Goal: Transaction & Acquisition: Download file/media

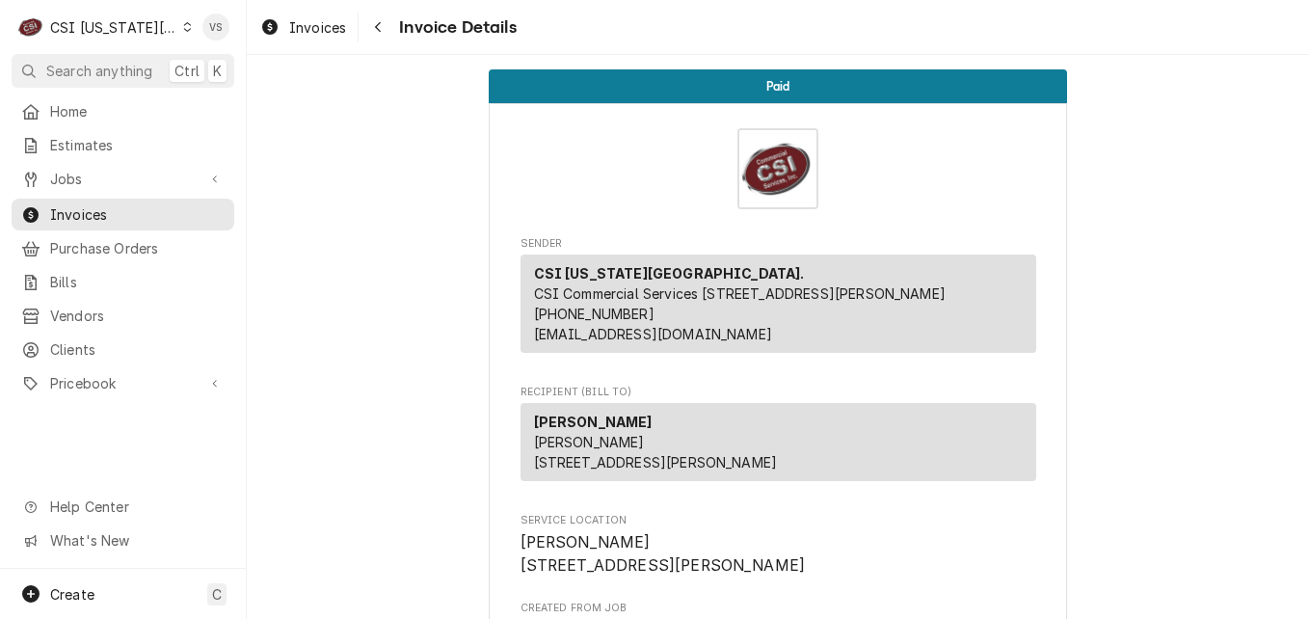
scroll to position [96, 0]
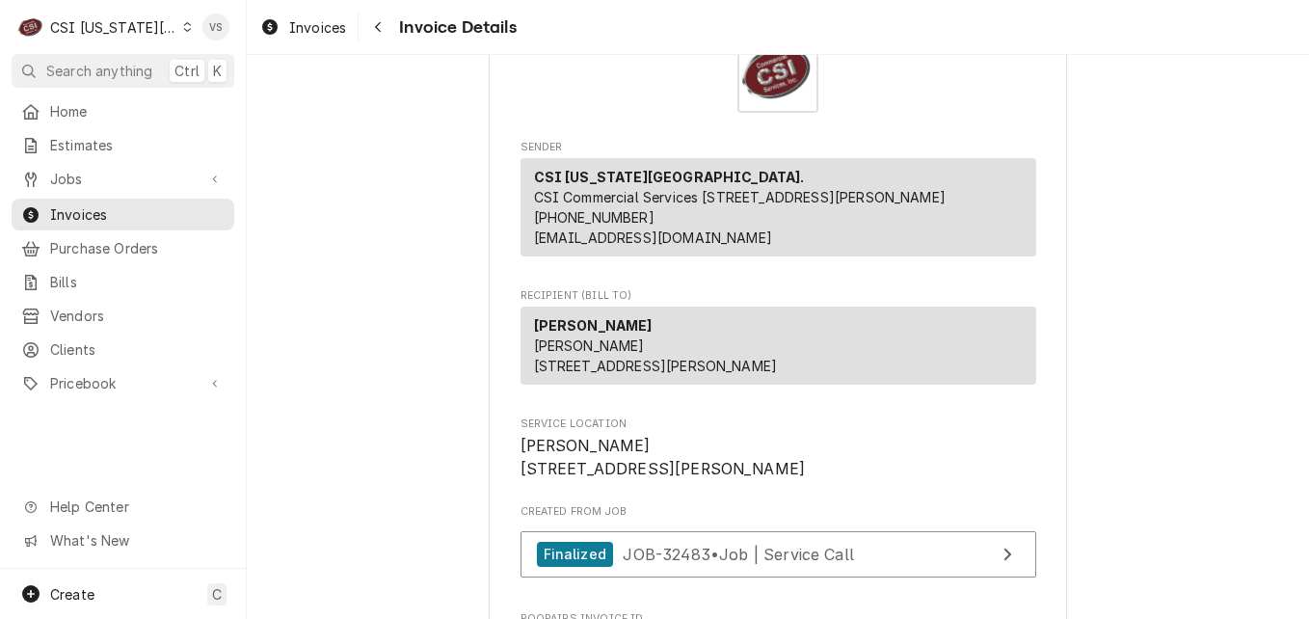
click at [183, 22] on icon "Dynamic Content Wrapper" at bounding box center [187, 27] width 9 height 10
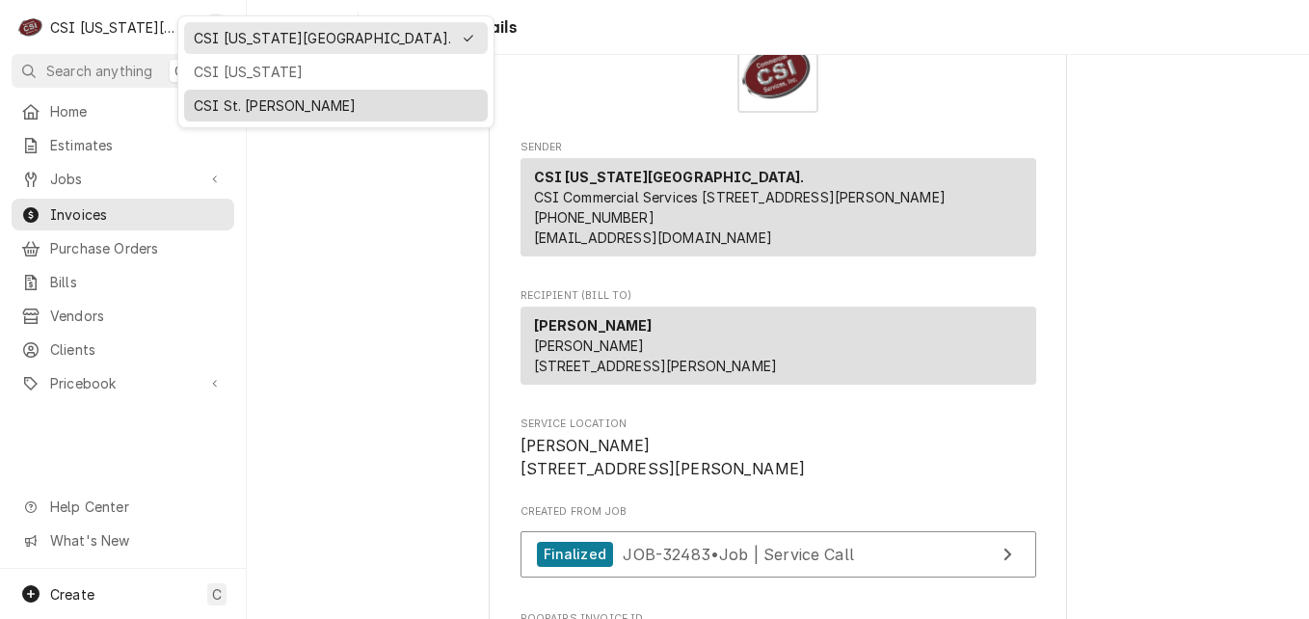
click at [224, 101] on div "CSI St. [PERSON_NAME]" at bounding box center [336, 105] width 284 height 20
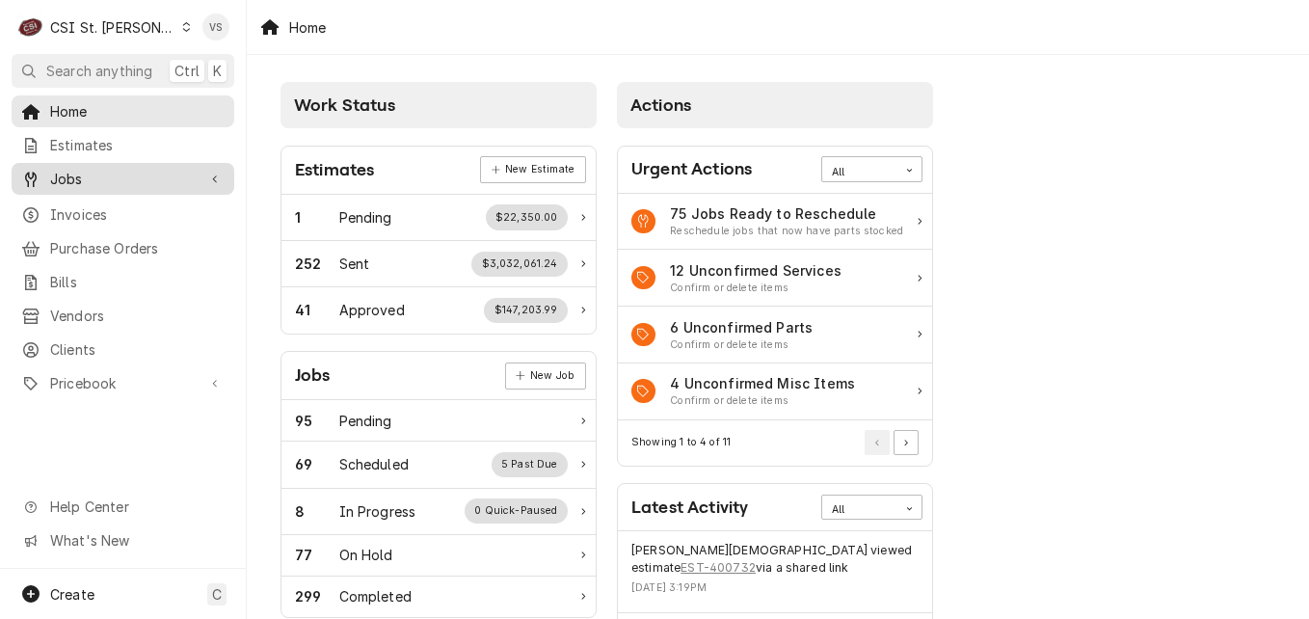
click at [56, 171] on span "Jobs" at bounding box center [123, 179] width 146 height 20
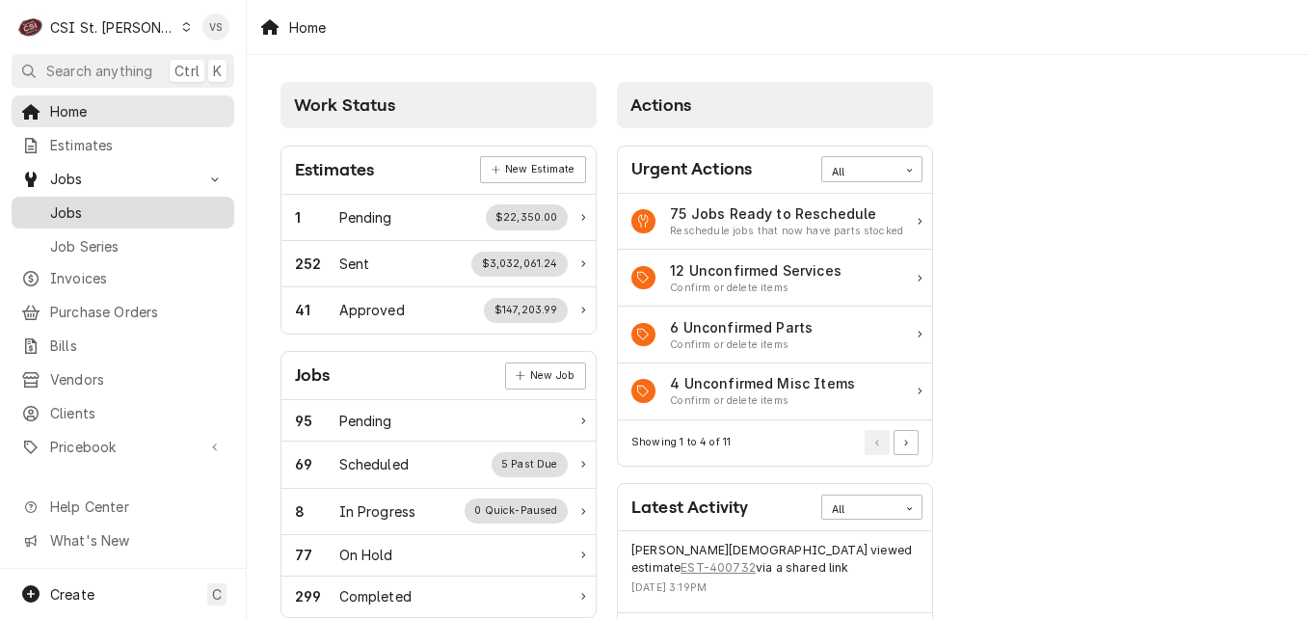
click at [88, 209] on span "Jobs" at bounding box center [137, 212] width 175 height 20
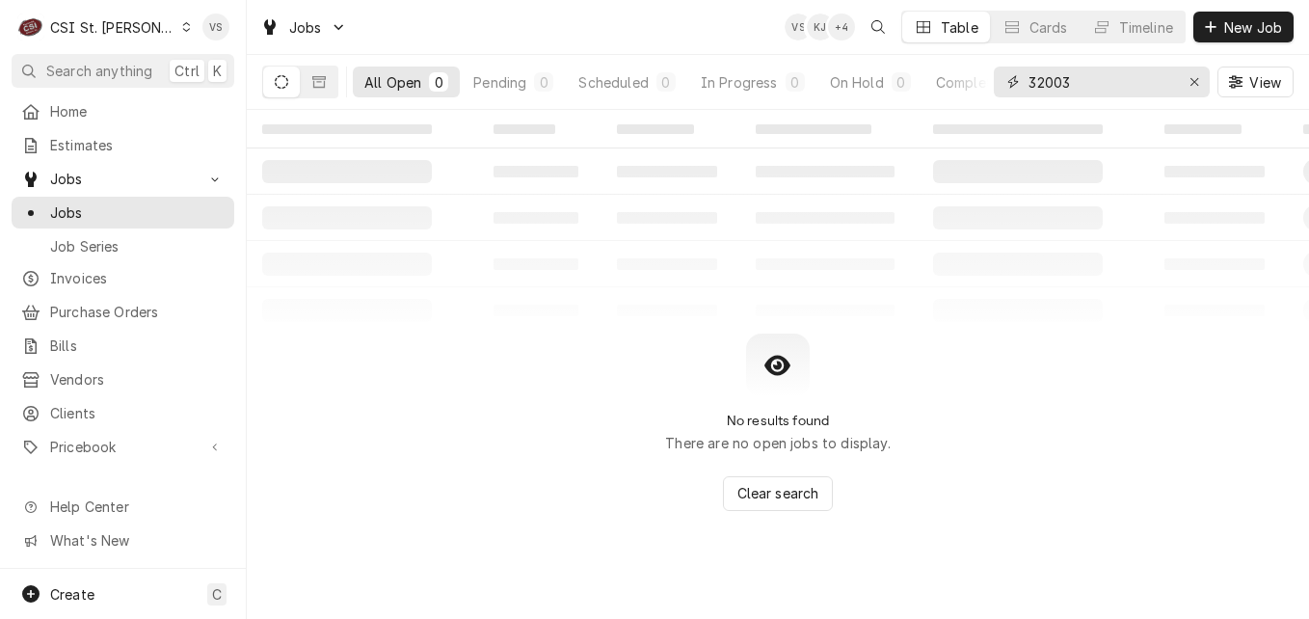
drag, startPoint x: 1065, startPoint y: 87, endPoint x: 1008, endPoint y: 87, distance: 57.8
click at [1010, 94] on div "32003" at bounding box center [1102, 82] width 216 height 31
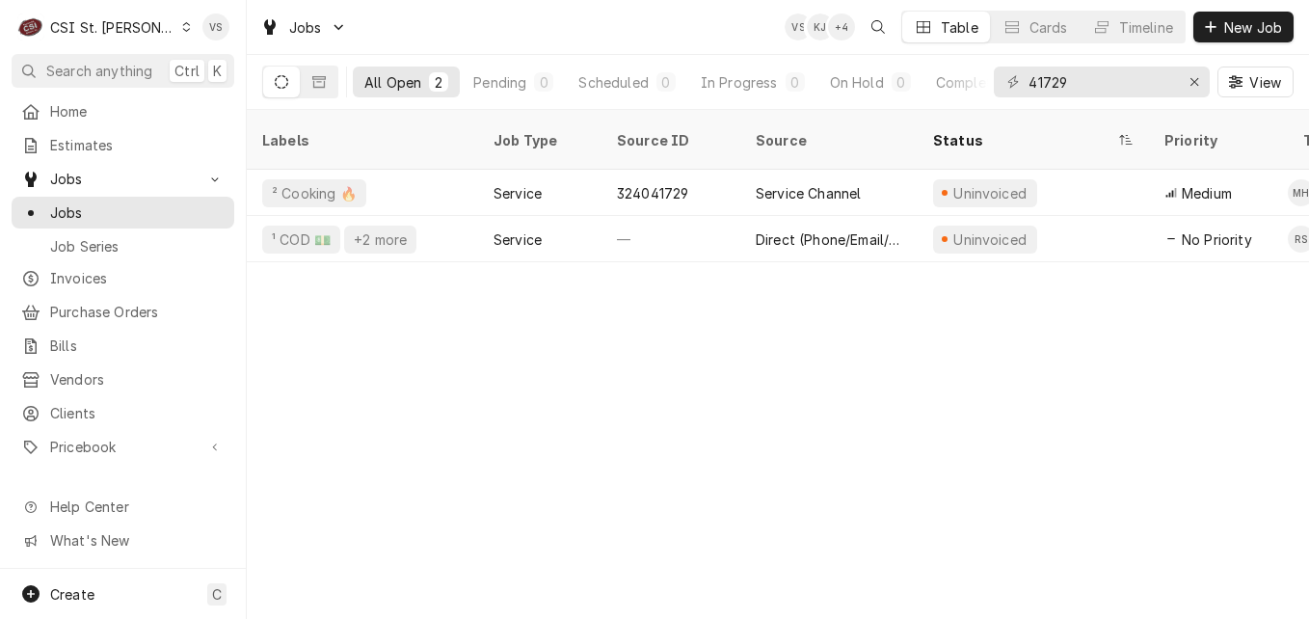
scroll to position [0, 929]
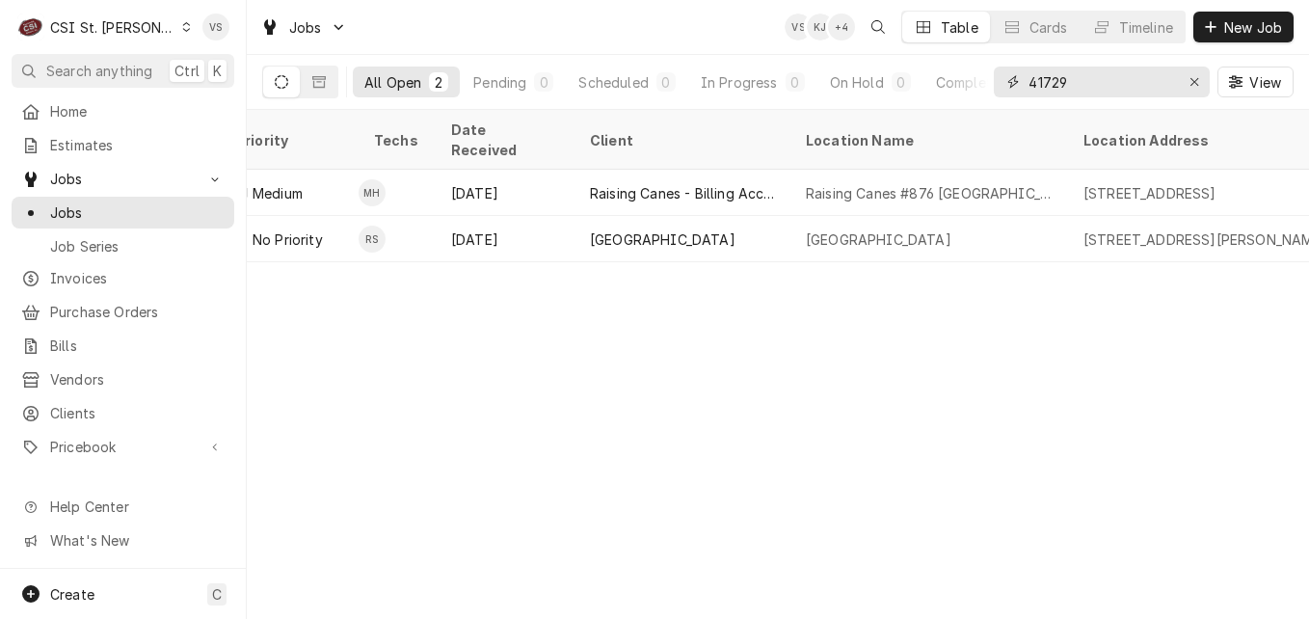
drag, startPoint x: 1085, startPoint y: 82, endPoint x: 903, endPoint y: 98, distance: 182.0
click at [903, 98] on div "All Open 2 Pending 0 Scheduled 0 In Progress 0 On Hold 0 Completed 2 41729 View" at bounding box center [778, 82] width 1032 height 54
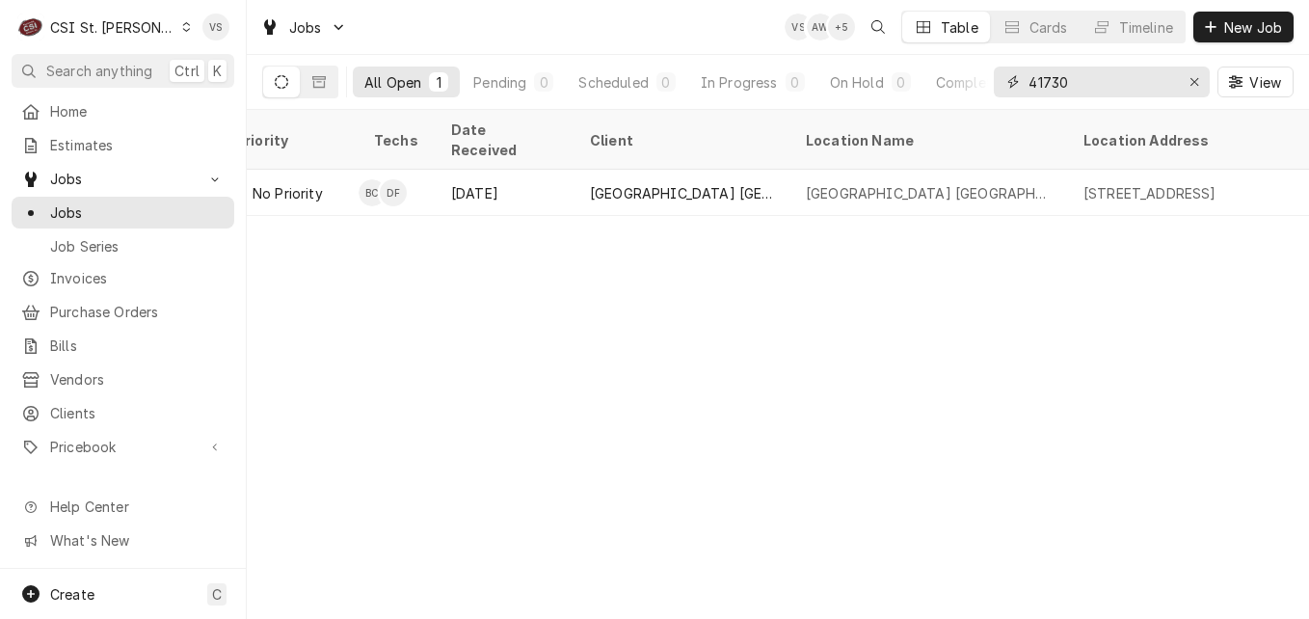
drag, startPoint x: 1074, startPoint y: 83, endPoint x: 1051, endPoint y: 82, distance: 23.2
click at [1051, 82] on input "41730" at bounding box center [1101, 82] width 145 height 31
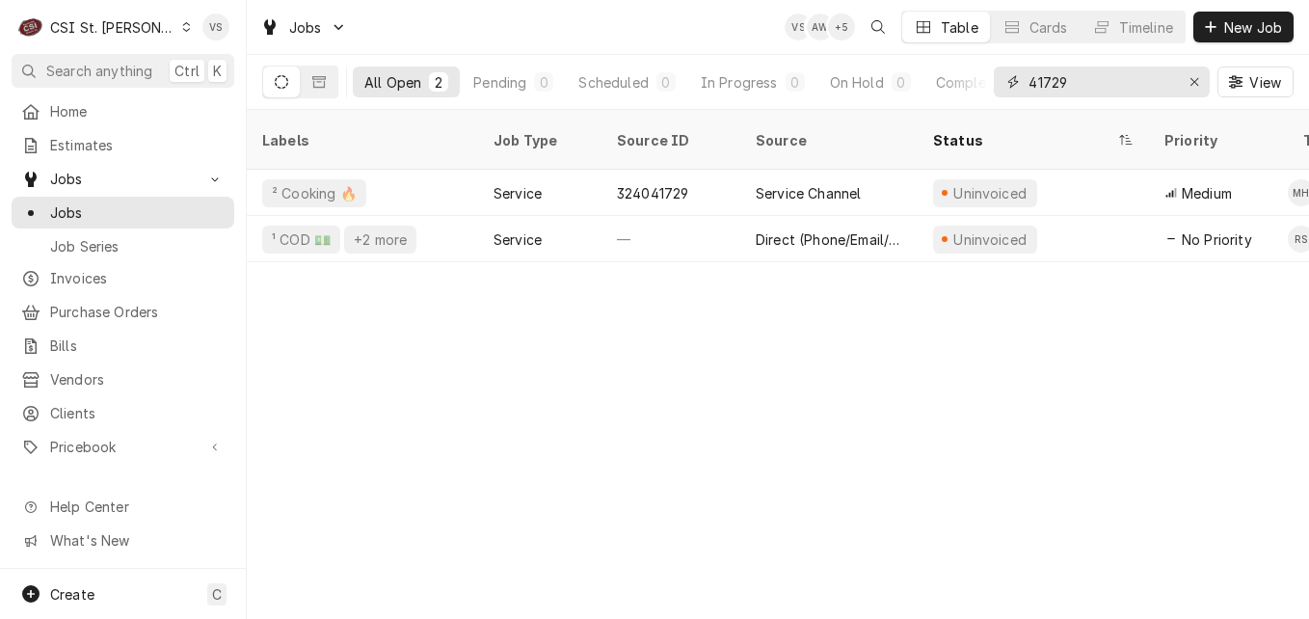
type input "41729"
click at [1031, 256] on div "Labels Job Type Source ID Source Status Priority Techs Date Received Client Loc…" at bounding box center [778, 364] width 1063 height 509
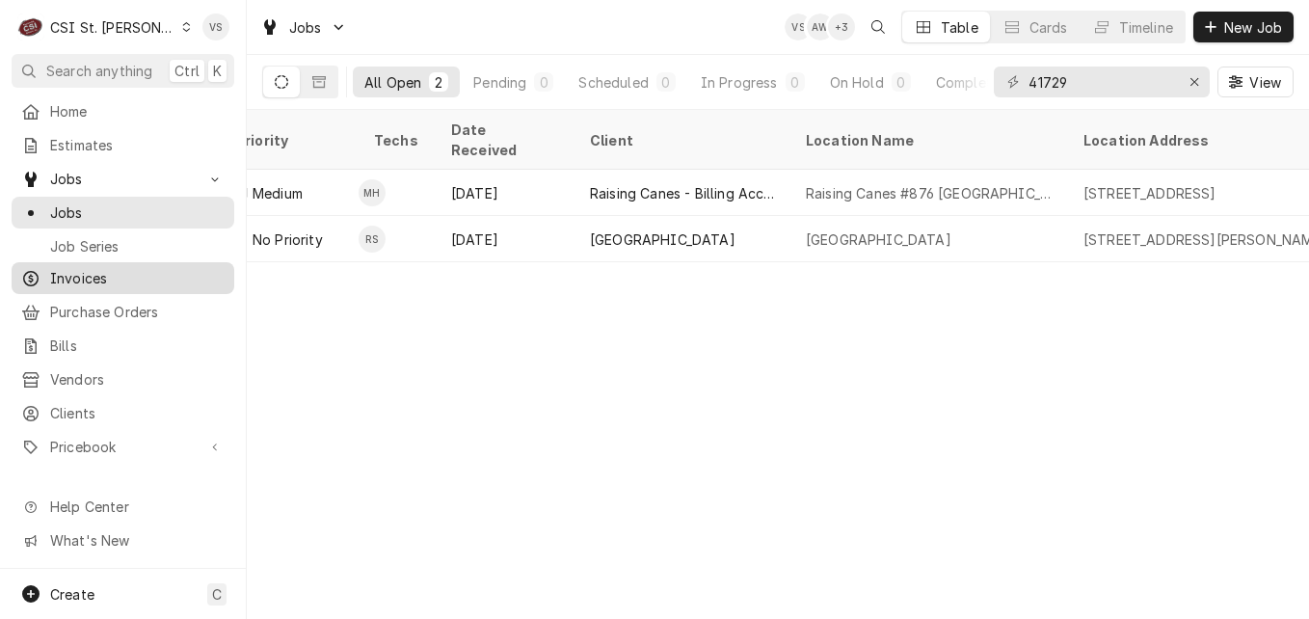
click at [73, 271] on span "Invoices" at bounding box center [137, 278] width 175 height 20
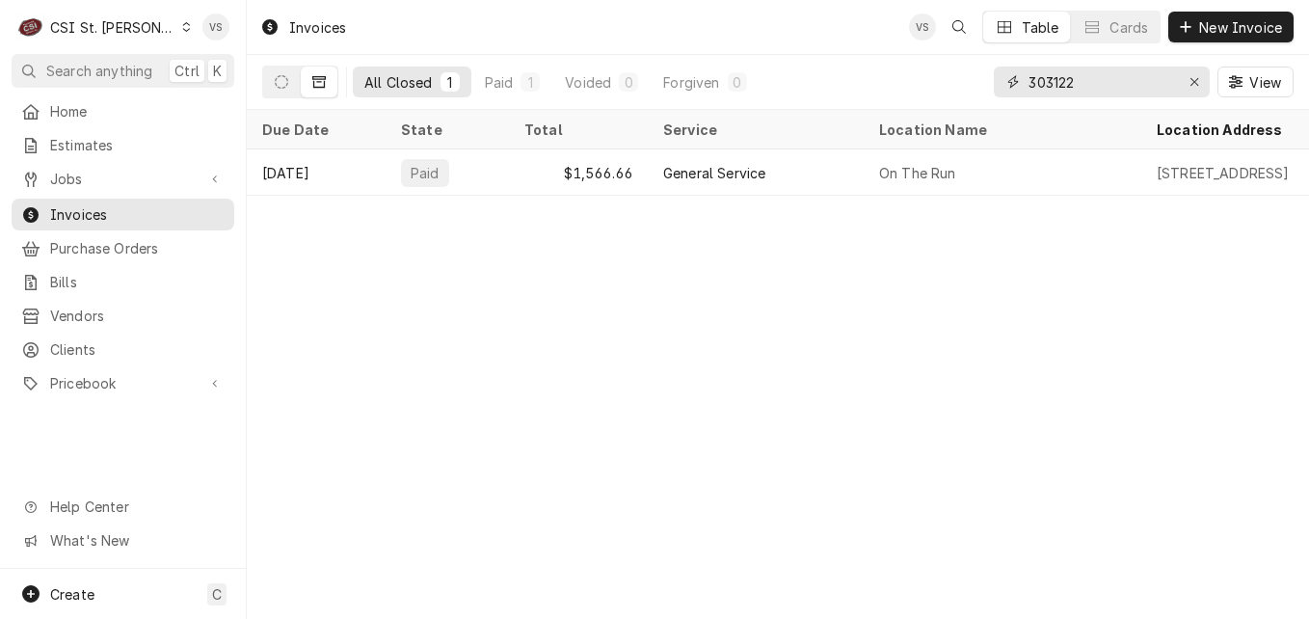
drag, startPoint x: 1093, startPoint y: 79, endPoint x: 1088, endPoint y: 90, distance: 12.1
click at [1010, 81] on div "303122" at bounding box center [1102, 82] width 216 height 31
click at [1088, 90] on input "303122" at bounding box center [1101, 82] width 145 height 31
drag, startPoint x: 1088, startPoint y: 90, endPoint x: 1014, endPoint y: 90, distance: 73.3
click at [1014, 90] on div "303122" at bounding box center [1102, 82] width 216 height 31
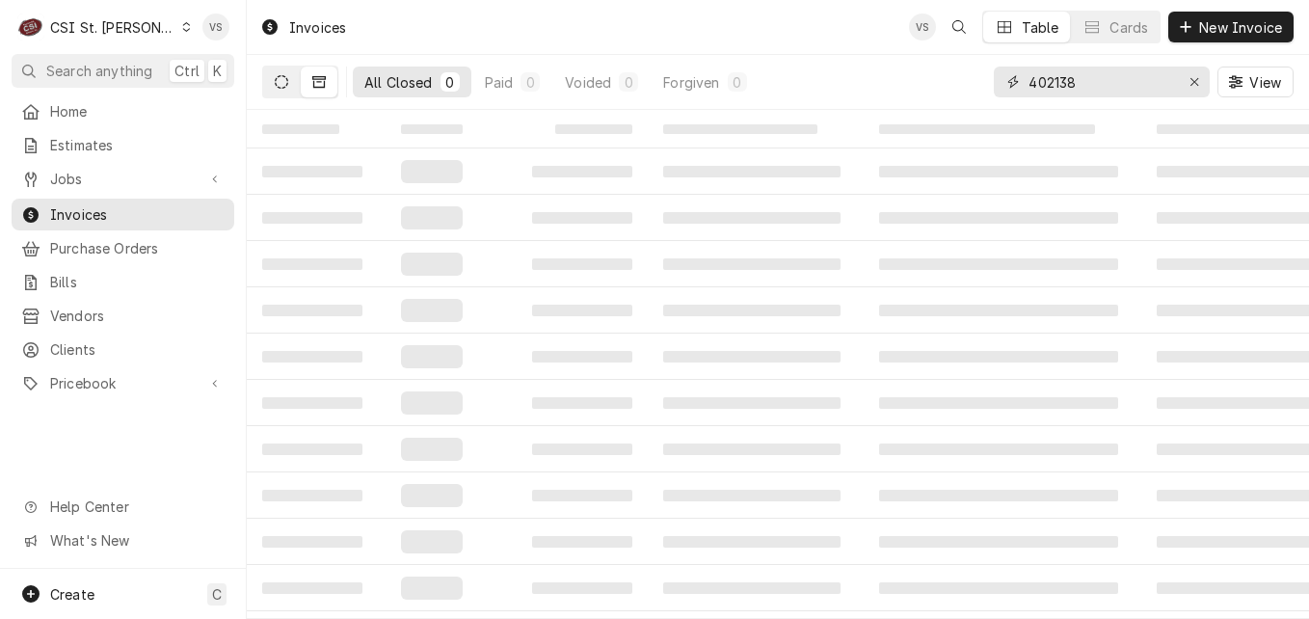
type input "402138"
click at [284, 88] on icon "Dynamic Content Wrapper" at bounding box center [281, 81] width 13 height 13
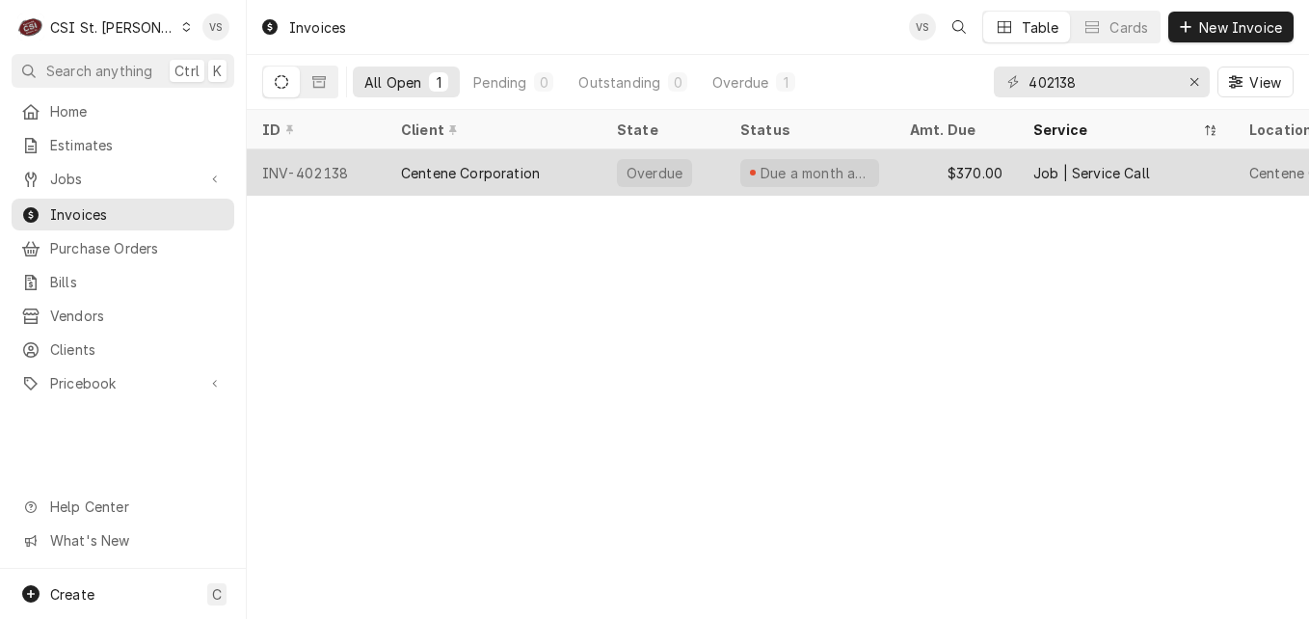
click at [468, 168] on div "Centene Corporation" at bounding box center [470, 173] width 139 height 20
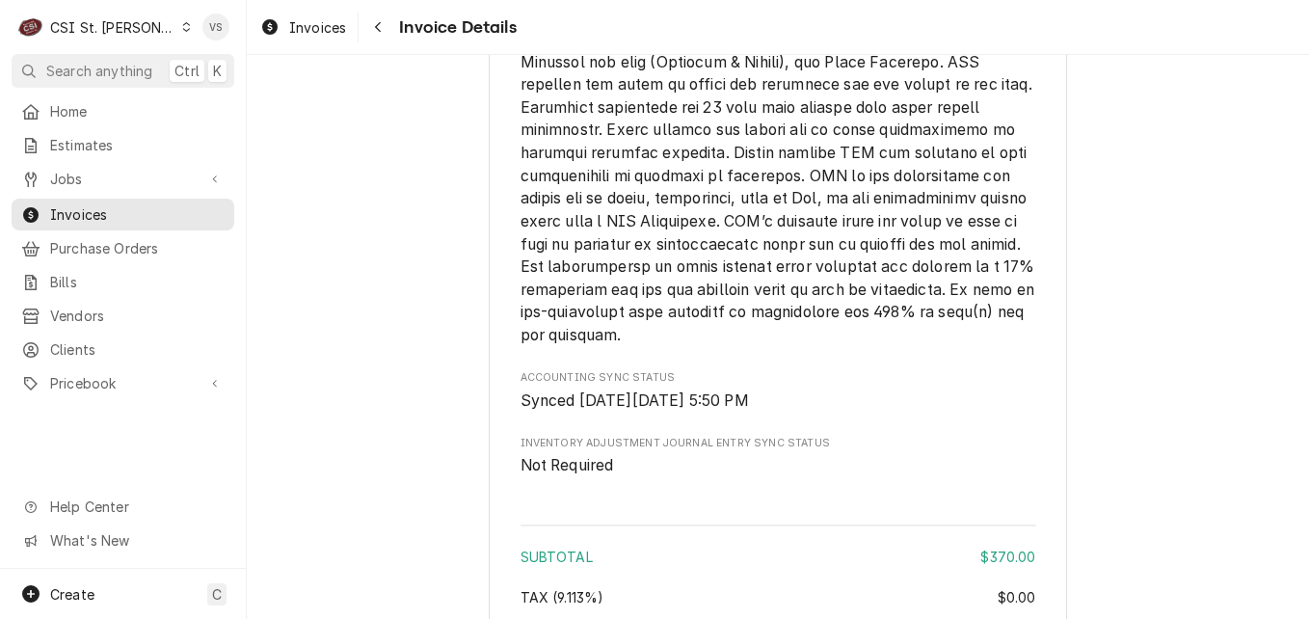
scroll to position [3367, 0]
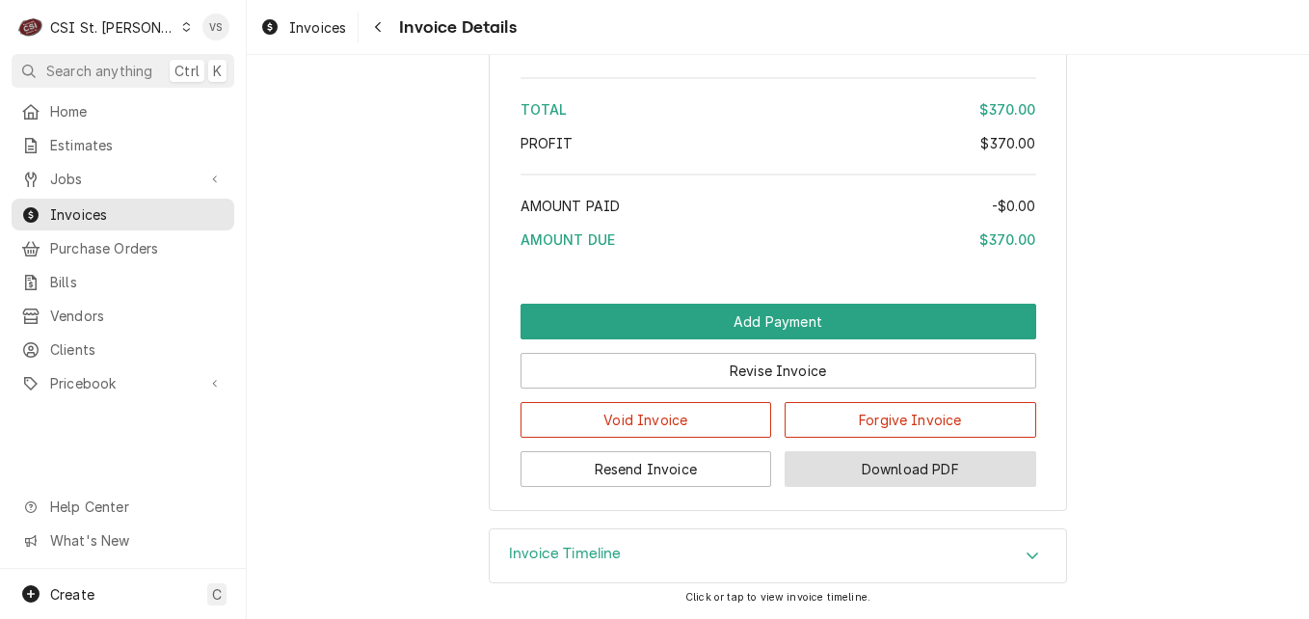
click at [892, 468] on button "Download PDF" at bounding box center [911, 469] width 252 height 36
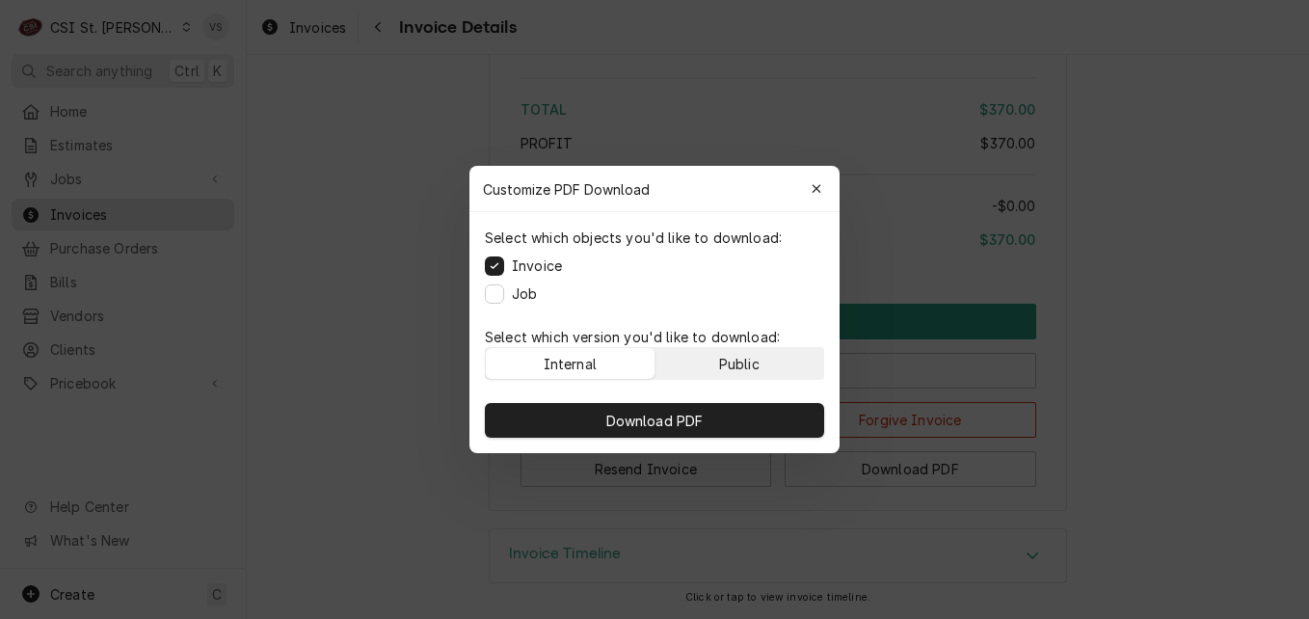
click at [775, 367] on button "Public" at bounding box center [740, 363] width 169 height 31
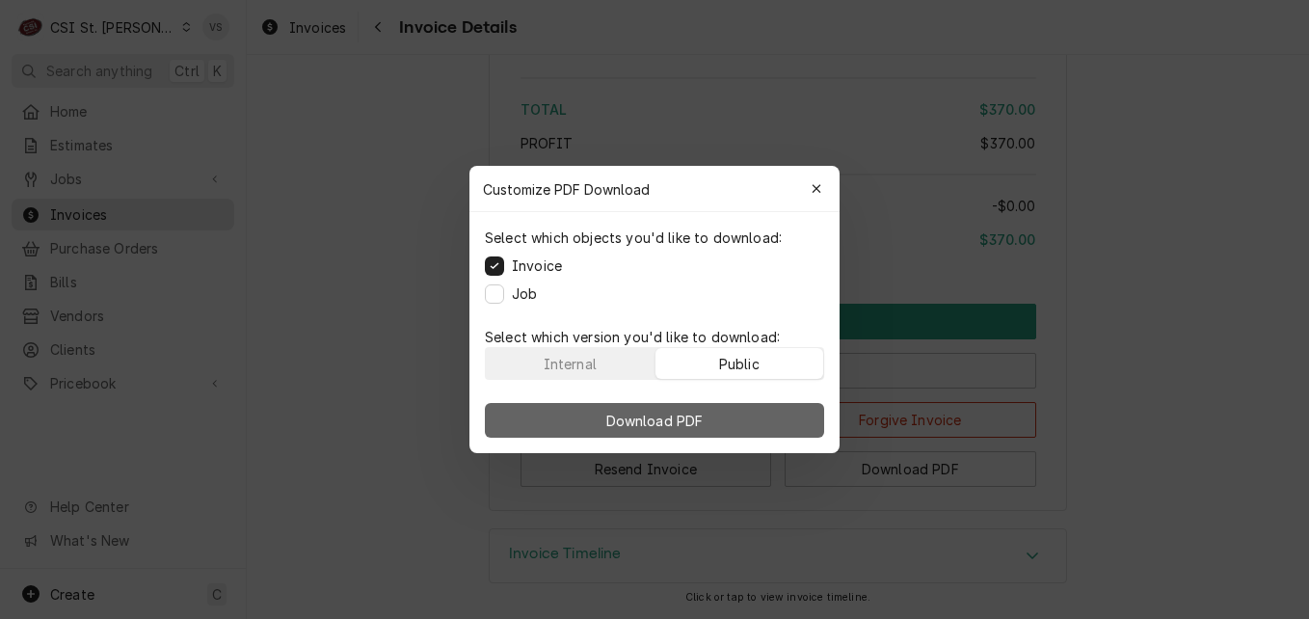
click at [776, 414] on button "Download PDF" at bounding box center [654, 420] width 339 height 35
